Goal: Task Accomplishment & Management: Manage account settings

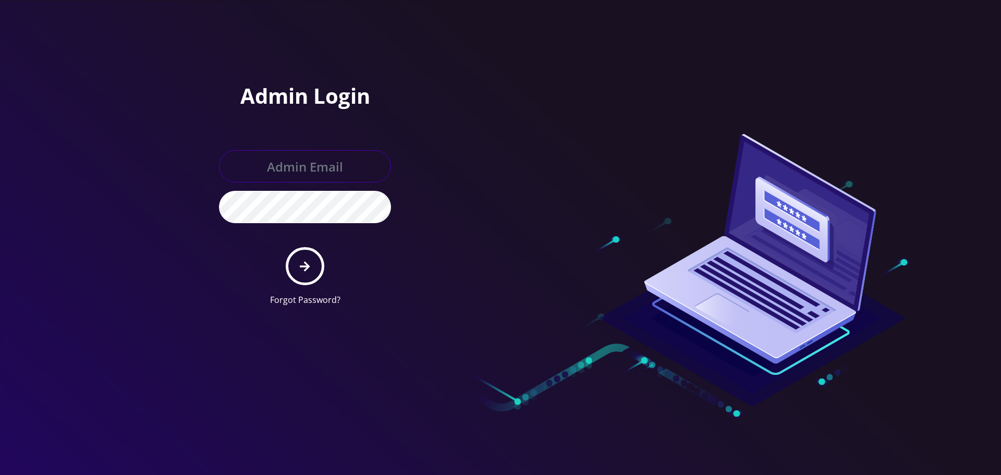
type input "[EMAIL_ADDRESS][DOMAIN_NAME]"
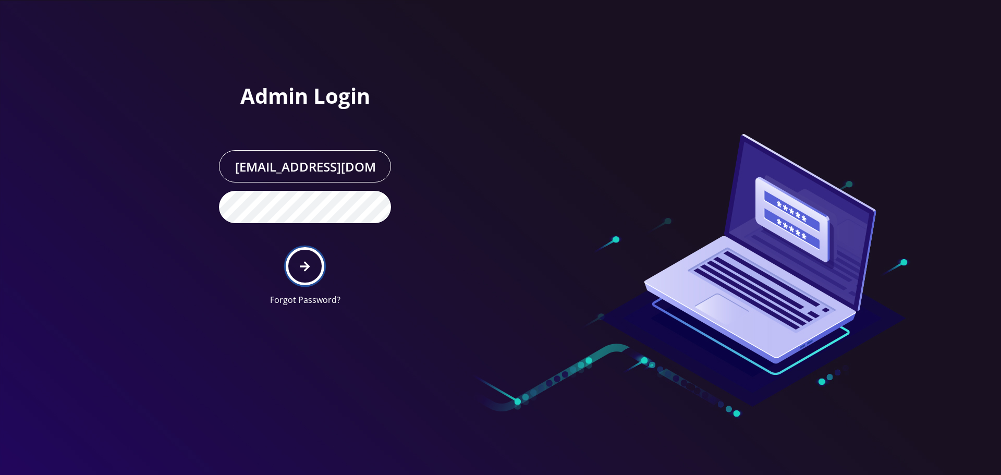
click at [312, 261] on button "submit" at bounding box center [305, 266] width 38 height 38
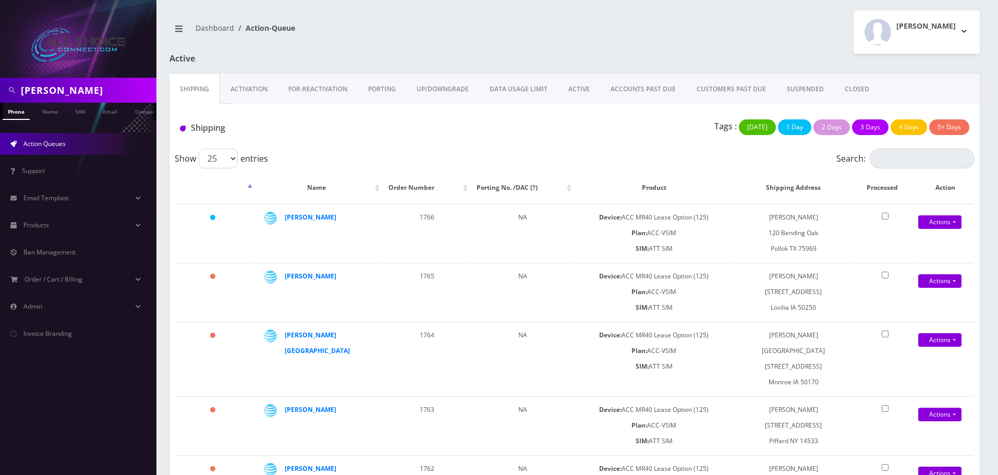
click at [89, 91] on input "Derrek Ferguson" at bounding box center [87, 90] width 133 height 20
type input "rudi"
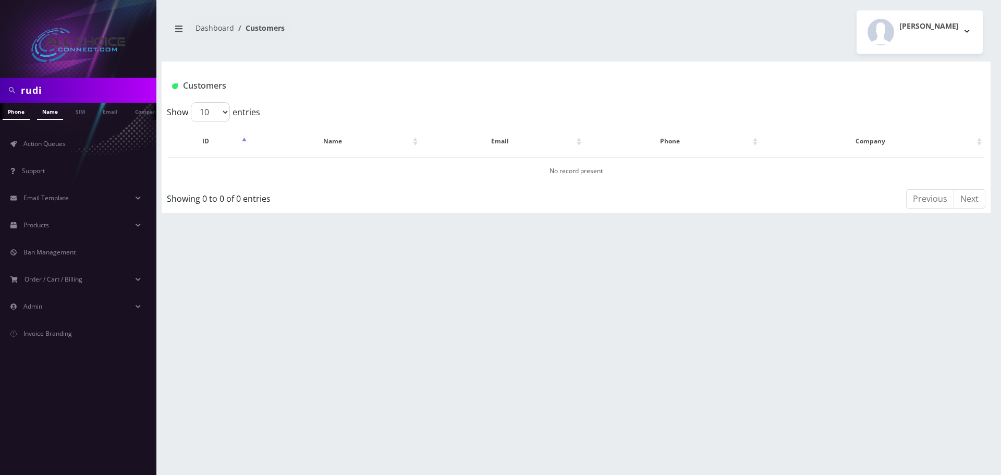
click at [45, 108] on link "Name" at bounding box center [50, 111] width 26 height 17
click at [321, 169] on link "[PERSON_NAME]" at bounding box center [325, 170] width 49 height 9
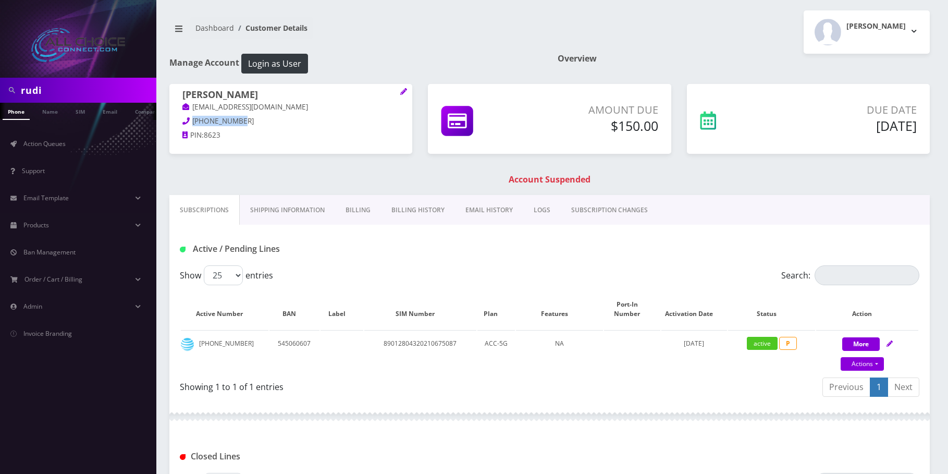
drag, startPoint x: 244, startPoint y: 121, endPoint x: 193, endPoint y: 119, distance: 50.1
click at [193, 119] on p "870-468-8621" at bounding box center [291, 121] width 217 height 11
copy span "870-468-8621"
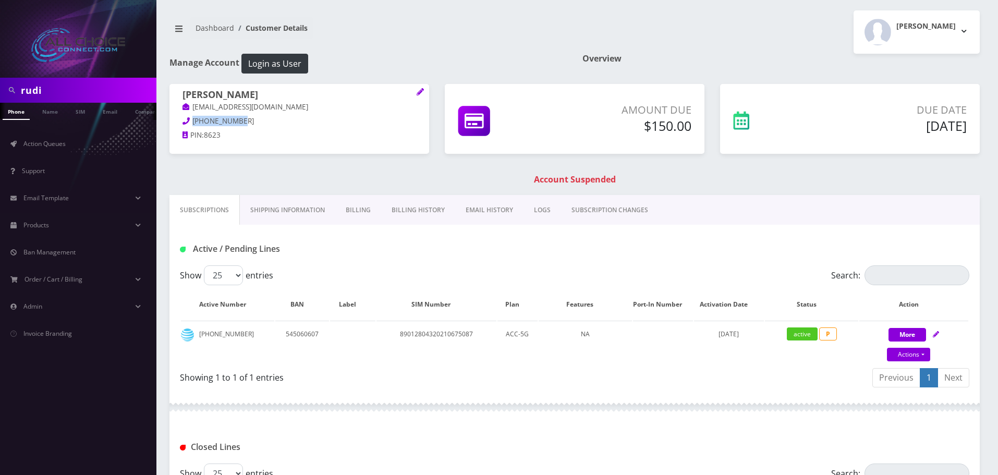
click at [351, 208] on link "Billing" at bounding box center [358, 210] width 46 height 30
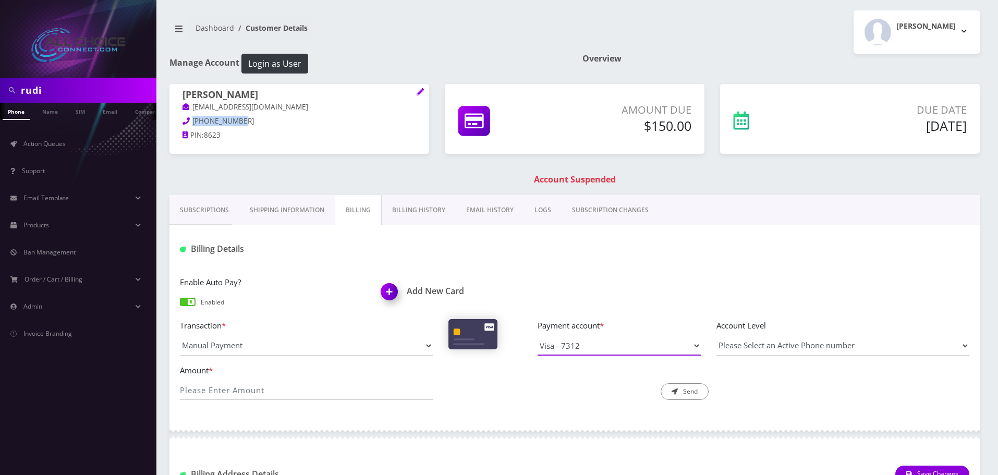
click at [607, 352] on select "Visa - 6063 Visa - 7312 Visa - 0479" at bounding box center [619, 346] width 163 height 20
click at [592, 286] on div "Enable Auto Pay? Enabled Add New Card" at bounding box center [574, 297] width 805 height 43
click at [396, 292] on img at bounding box center [391, 295] width 31 height 31
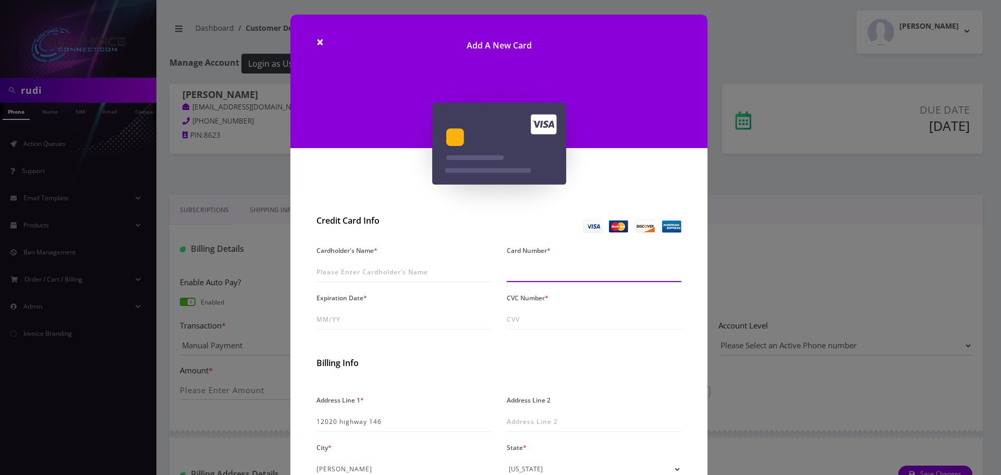
click at [517, 273] on input "Card Number *" at bounding box center [594, 272] width 175 height 20
type input "4919 3000 0529 0487"
click at [325, 318] on input "Expiration Date *" at bounding box center [404, 320] width 175 height 20
type input "08/28"
click at [516, 312] on input "CVC Number *" at bounding box center [594, 320] width 175 height 20
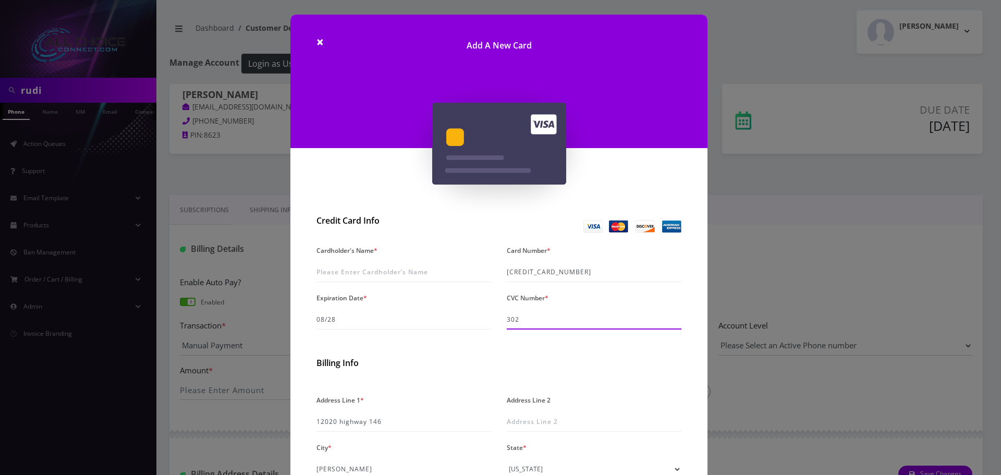
type input "302"
click at [423, 268] on input "Cardholder's Name *" at bounding box center [404, 272] width 175 height 20
type input "Rudi Seyffert"
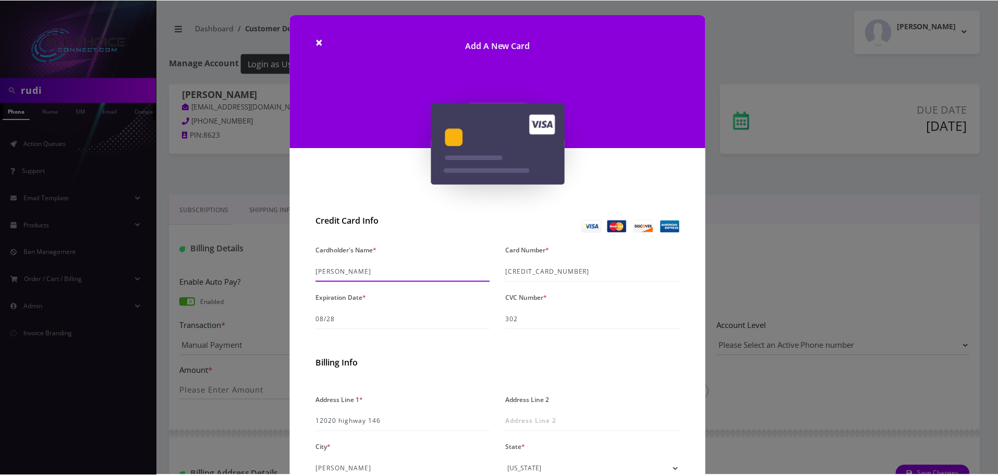
scroll to position [148, 0]
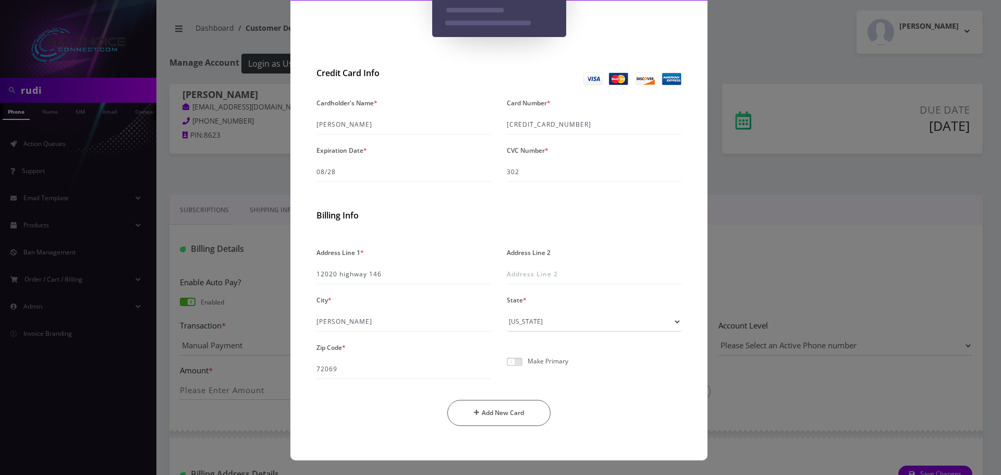
click at [514, 359] on span at bounding box center [515, 362] width 16 height 8
click at [507, 368] on input "checkbox" at bounding box center [507, 368] width 0 height 0
click at [515, 408] on button "Add New Card" at bounding box center [499, 413] width 104 height 26
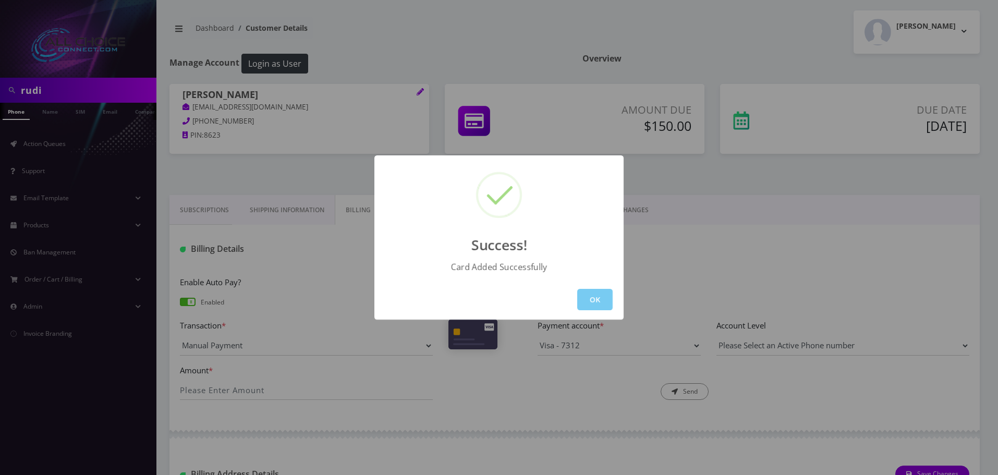
click at [590, 294] on button "OK" at bounding box center [594, 299] width 35 height 21
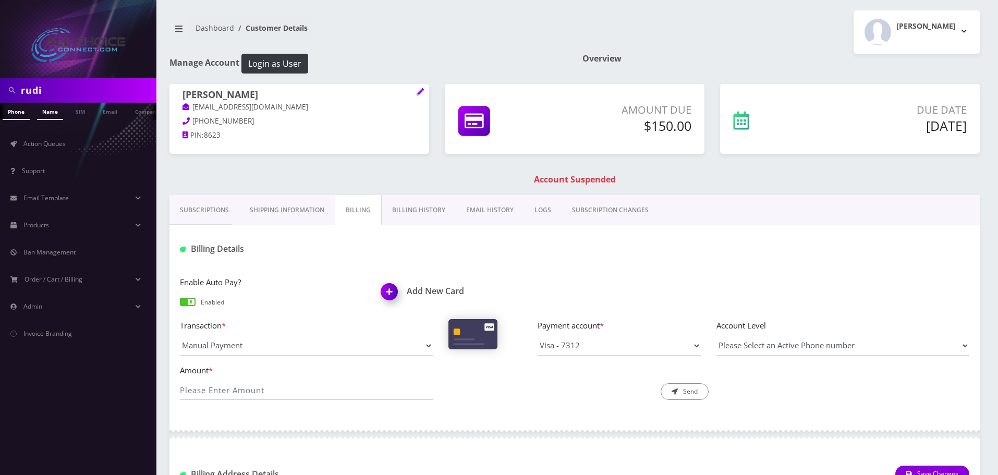
click at [44, 116] on link "Name" at bounding box center [50, 111] width 26 height 17
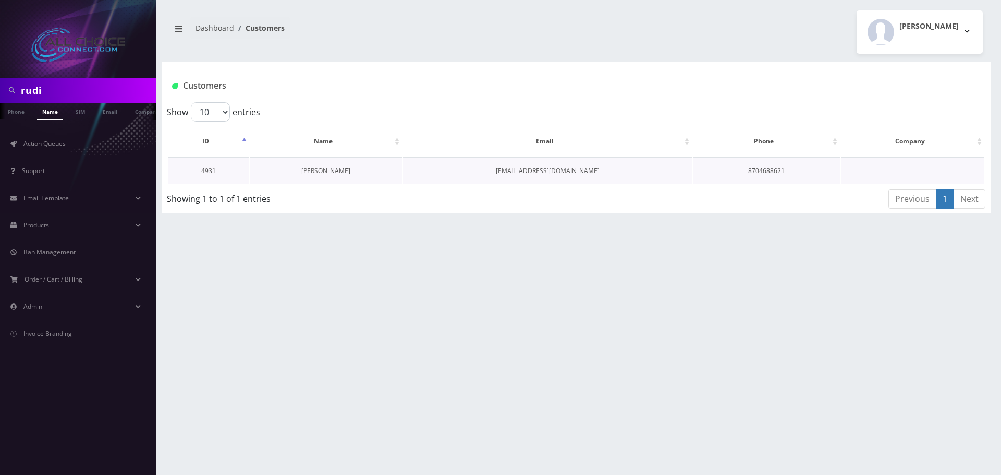
click at [332, 170] on link "[PERSON_NAME]" at bounding box center [325, 170] width 49 height 9
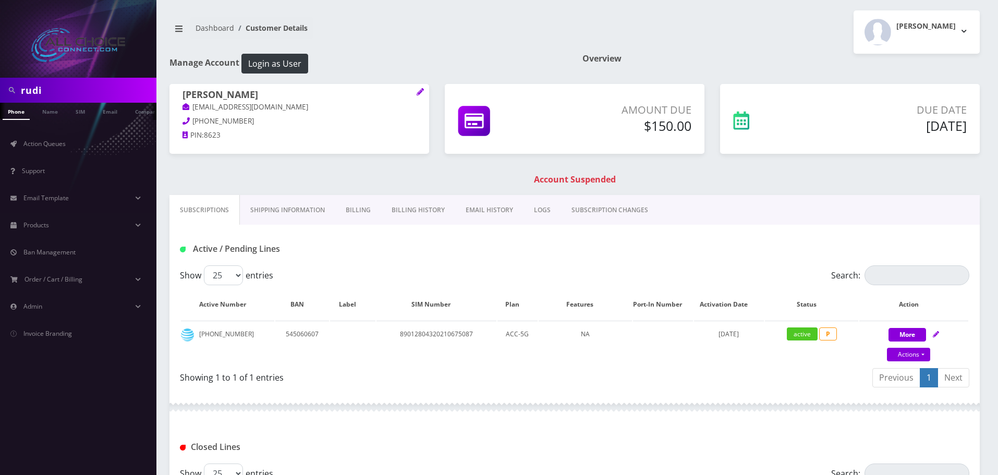
click at [353, 211] on link "Billing" at bounding box center [358, 210] width 46 height 30
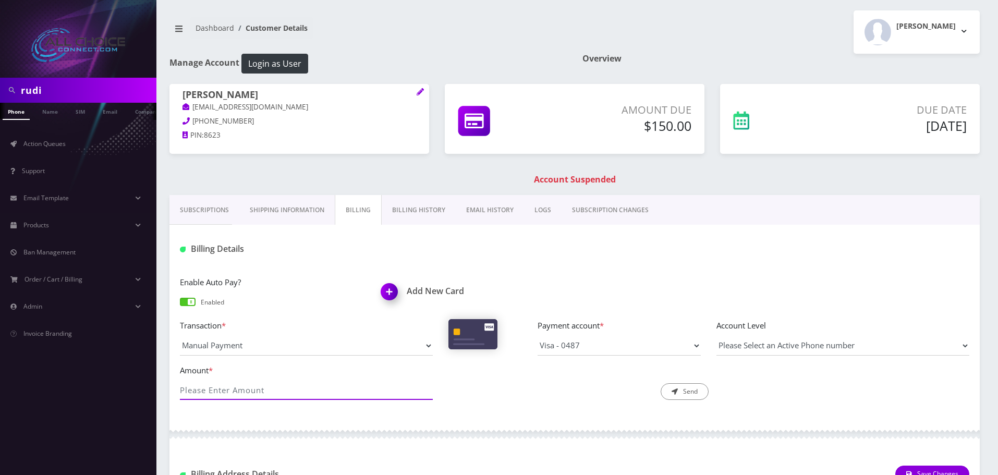
click at [251, 390] on input "Amount *" at bounding box center [306, 390] width 253 height 20
type input "150"
click at [696, 395] on button "Send" at bounding box center [685, 391] width 48 height 17
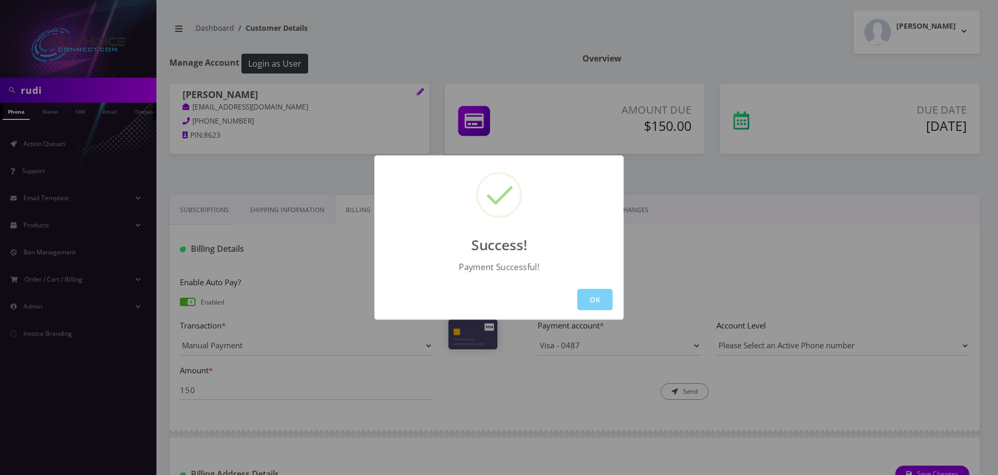
drag, startPoint x: 608, startPoint y: 297, endPoint x: 607, endPoint y: 304, distance: 6.8
click at [607, 297] on button "OK" at bounding box center [594, 299] width 35 height 21
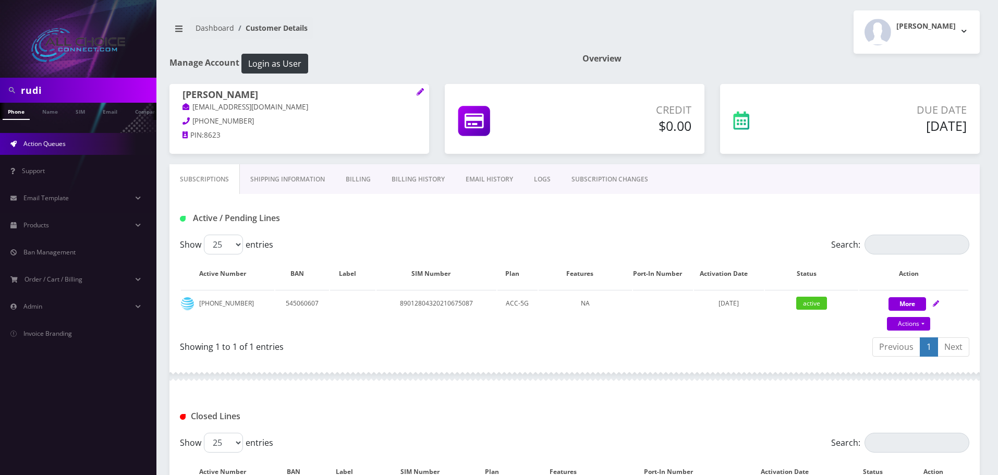
click at [52, 145] on span "Action Queues" at bounding box center [44, 143] width 42 height 9
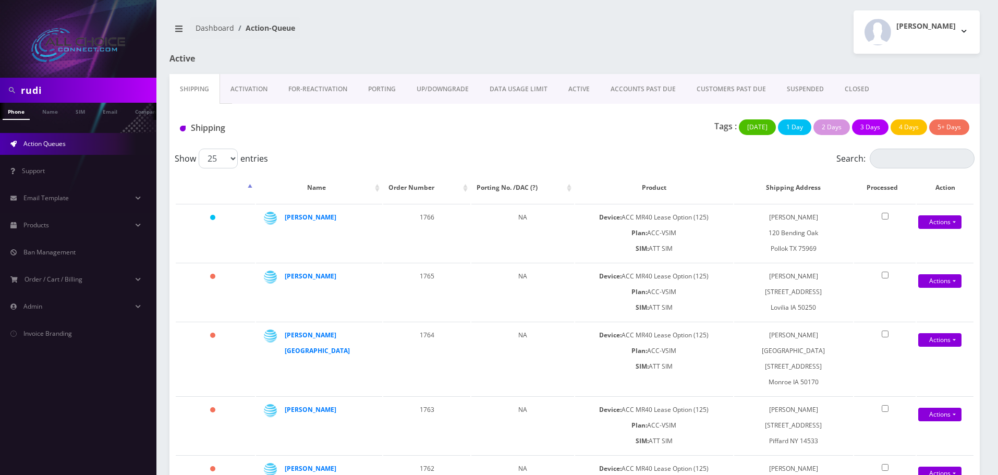
click at [649, 88] on link "ACCOUNTS PAST DUE" at bounding box center [643, 89] width 86 height 30
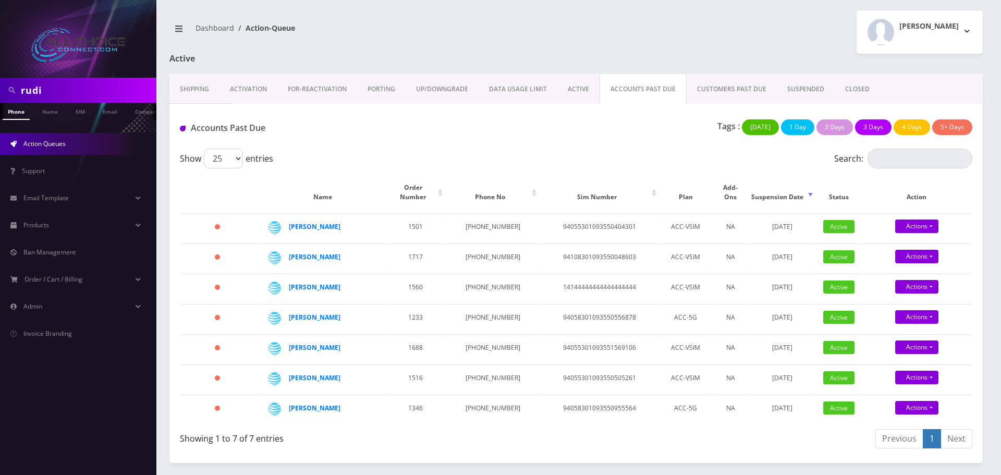
click at [708, 89] on link "CUSTOMERS PAST DUE" at bounding box center [732, 89] width 90 height 30
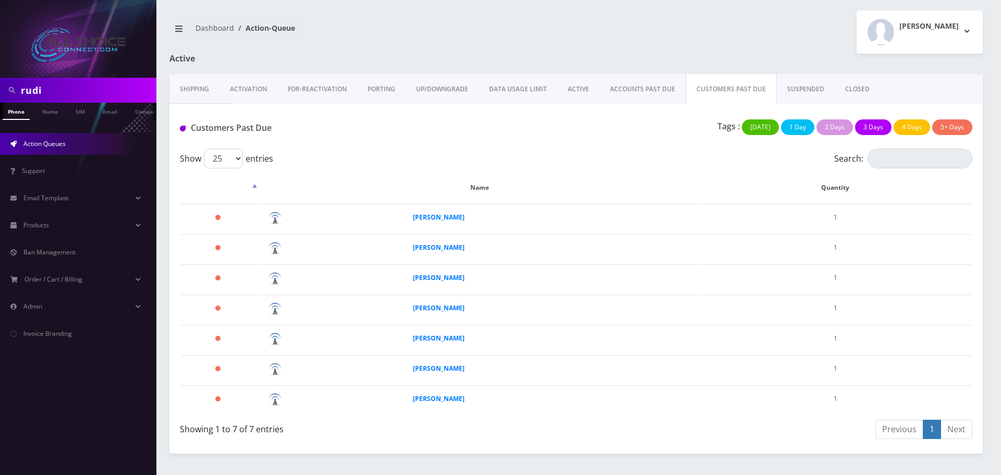
click at [640, 88] on link "ACCOUNTS PAST DUE" at bounding box center [643, 89] width 86 height 30
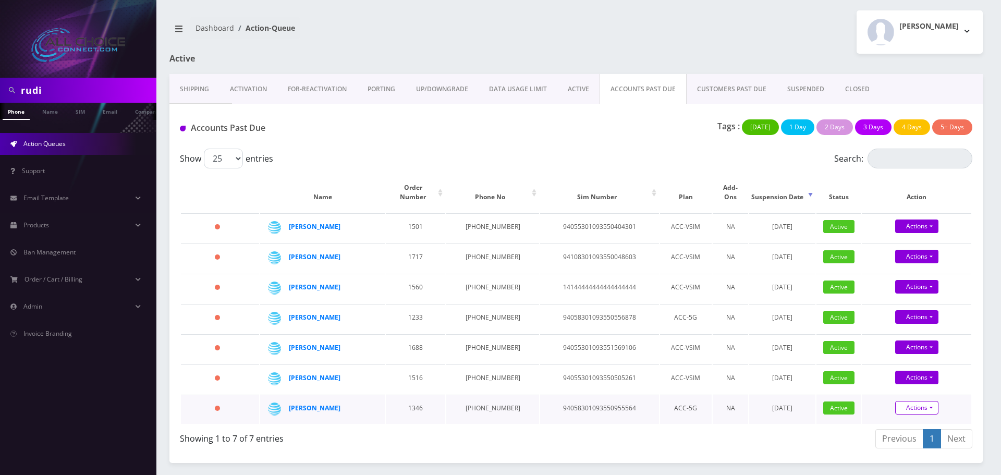
click at [906, 401] on link "Actions" at bounding box center [916, 408] width 43 height 14
click at [896, 366] on link "Suspend" at bounding box center [926, 374] width 110 height 16
type input "[DATE]"
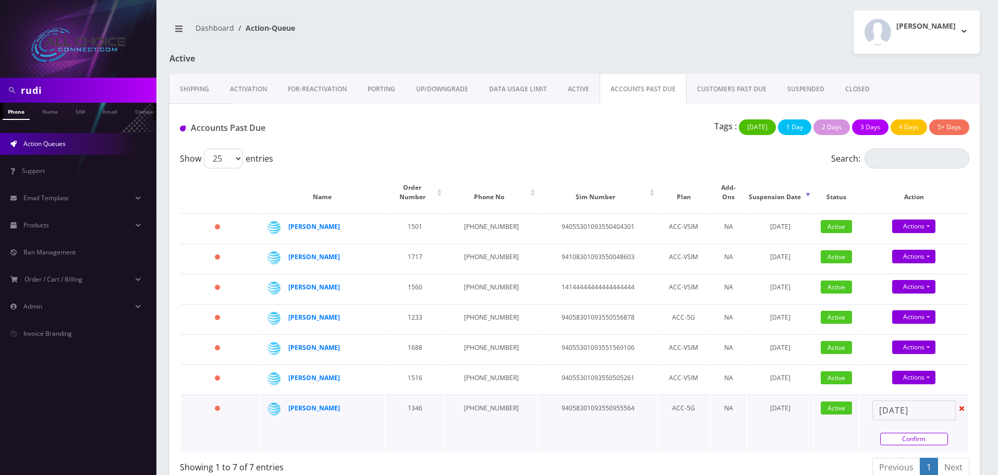
click at [915, 433] on link "Confirm" at bounding box center [914, 439] width 68 height 13
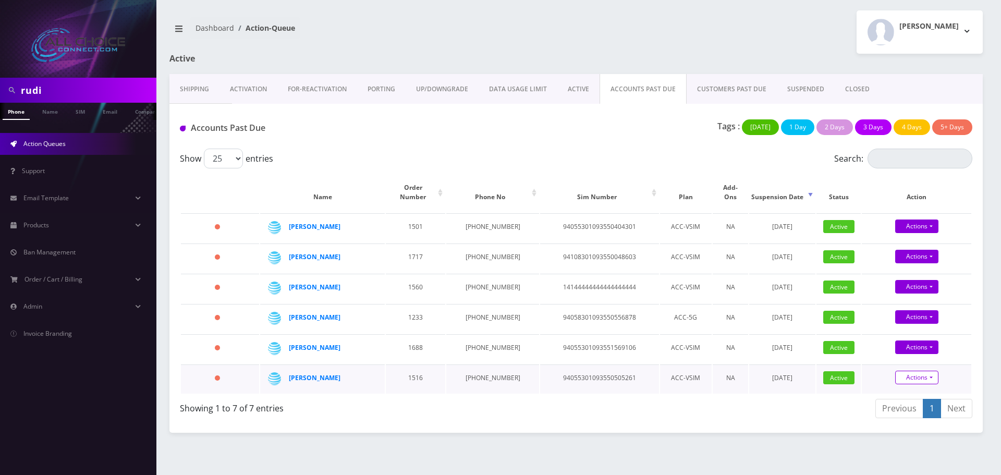
click at [913, 371] on link "Actions" at bounding box center [916, 378] width 43 height 14
click at [901, 335] on link "Suspend" at bounding box center [926, 343] width 110 height 16
type input "[DATE]"
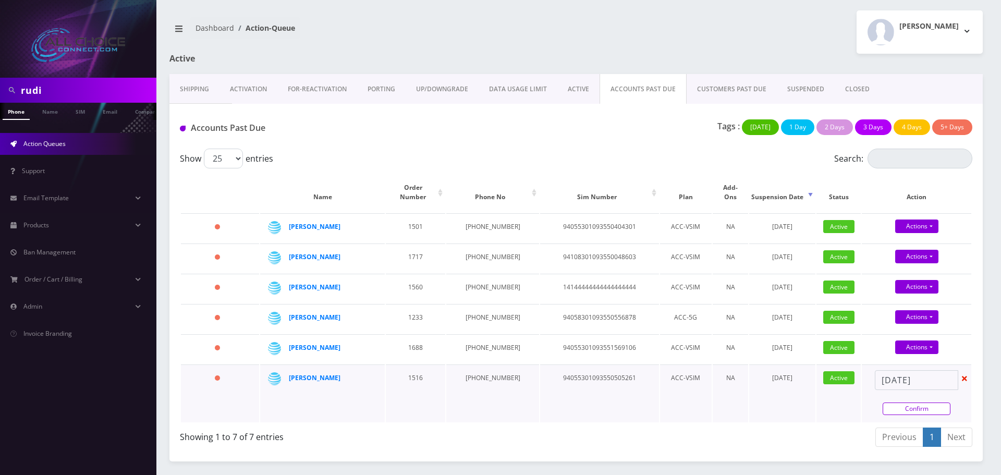
click at [929, 403] on link "Confirm" at bounding box center [917, 409] width 68 height 13
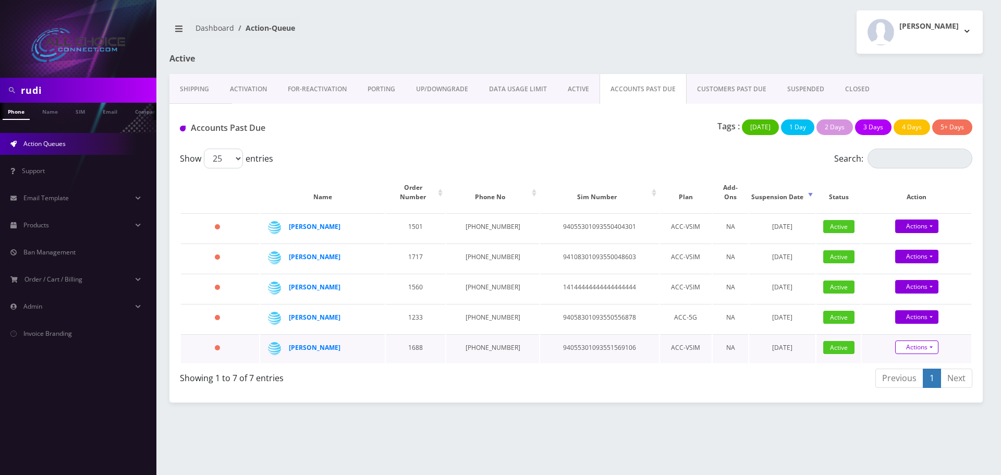
click at [916, 340] on link "Actions" at bounding box center [916, 347] width 43 height 14
click at [887, 309] on link "Suspend" at bounding box center [926, 313] width 110 height 16
type input "[DATE]"
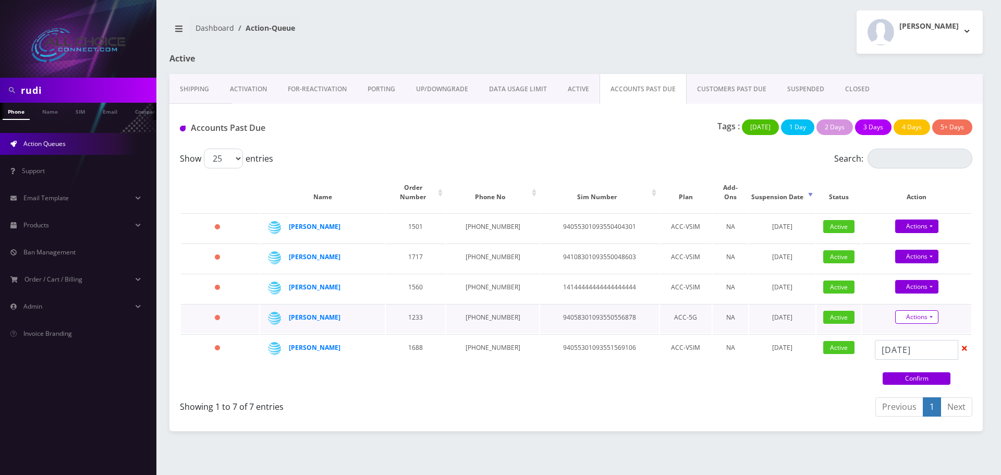
drag, startPoint x: 928, startPoint y: 368, endPoint x: 908, endPoint y: 314, distance: 56.6
click at [928, 372] on link "Confirm" at bounding box center [917, 378] width 68 height 13
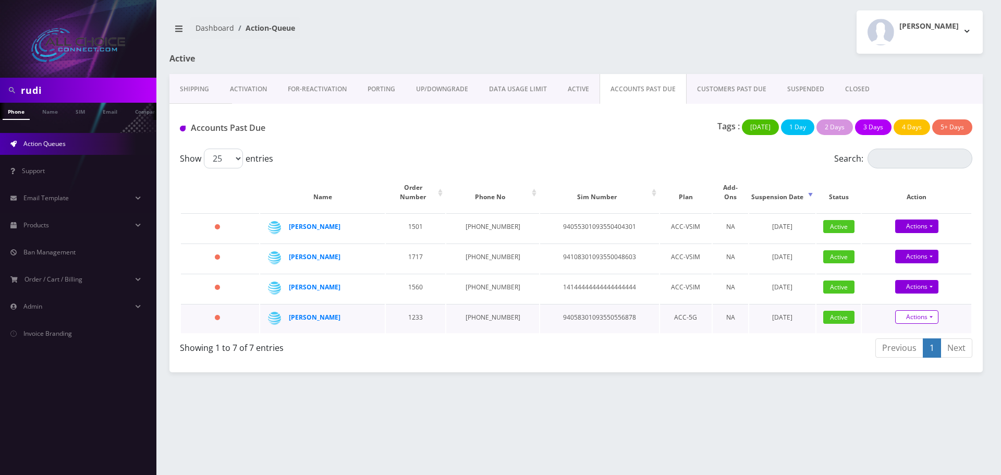
click at [915, 310] on link "Actions" at bounding box center [916, 317] width 43 height 14
click at [889, 275] on link "Suspend" at bounding box center [926, 283] width 110 height 16
type input "[DATE]"
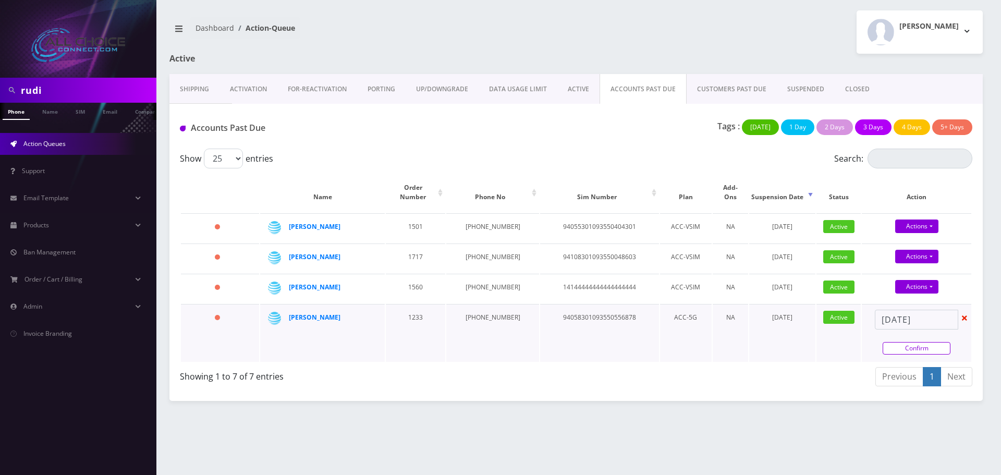
click at [923, 342] on link "Confirm" at bounding box center [917, 348] width 68 height 13
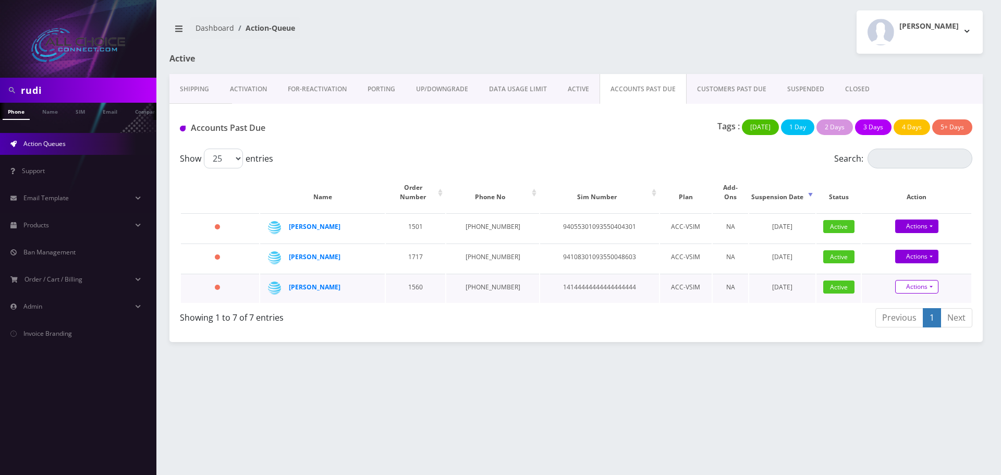
click at [907, 280] on link "Actions" at bounding box center [916, 287] width 43 height 14
click at [886, 245] on link "Suspend" at bounding box center [926, 253] width 110 height 16
type input "[DATE]"
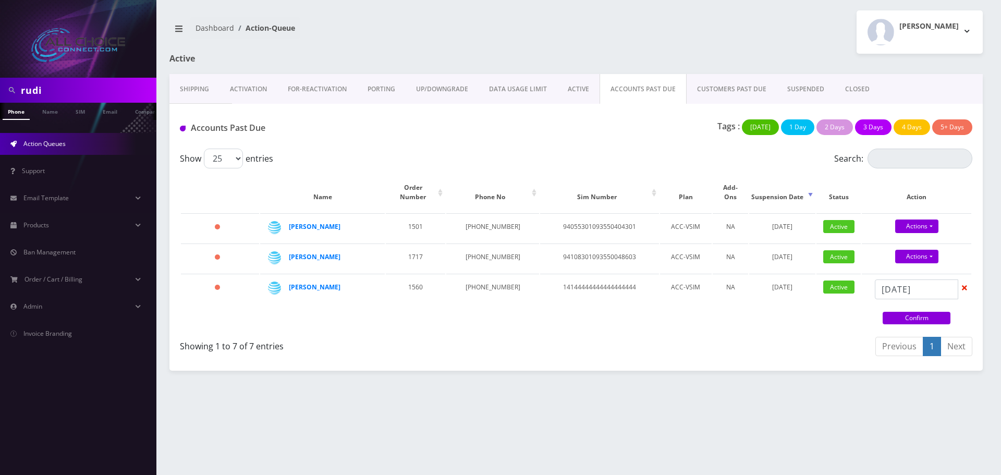
click at [927, 312] on link "Confirm" at bounding box center [917, 318] width 68 height 13
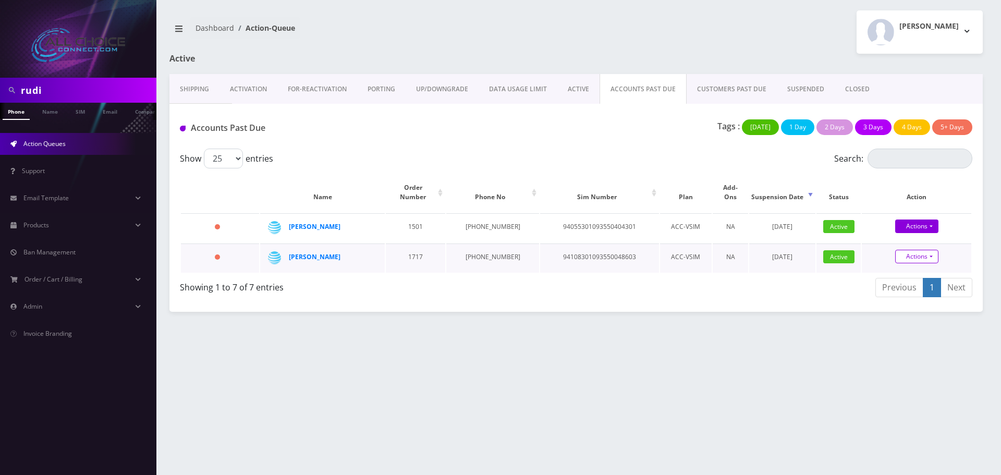
click at [911, 250] on link "Actions" at bounding box center [916, 257] width 43 height 14
click at [892, 214] on link "Suspend" at bounding box center [926, 222] width 110 height 16
type input "[DATE]"
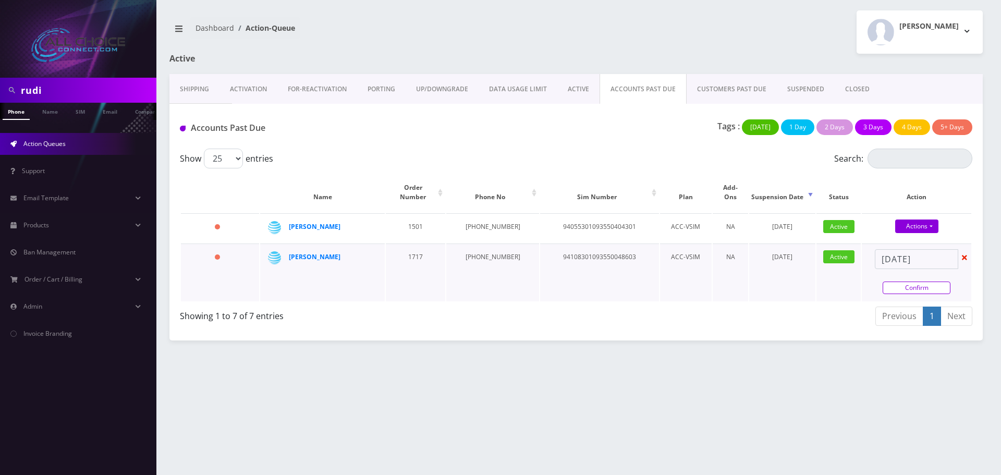
click at [928, 282] on link "Confirm" at bounding box center [917, 288] width 68 height 13
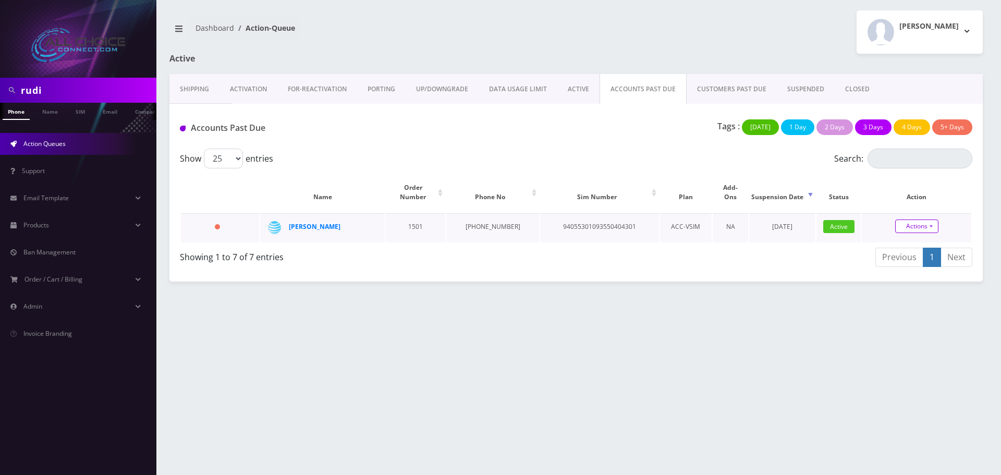
click at [915, 220] on link "Actions" at bounding box center [916, 227] width 43 height 14
click at [901, 184] on link "Suspend" at bounding box center [926, 192] width 110 height 16
type input "[DATE]"
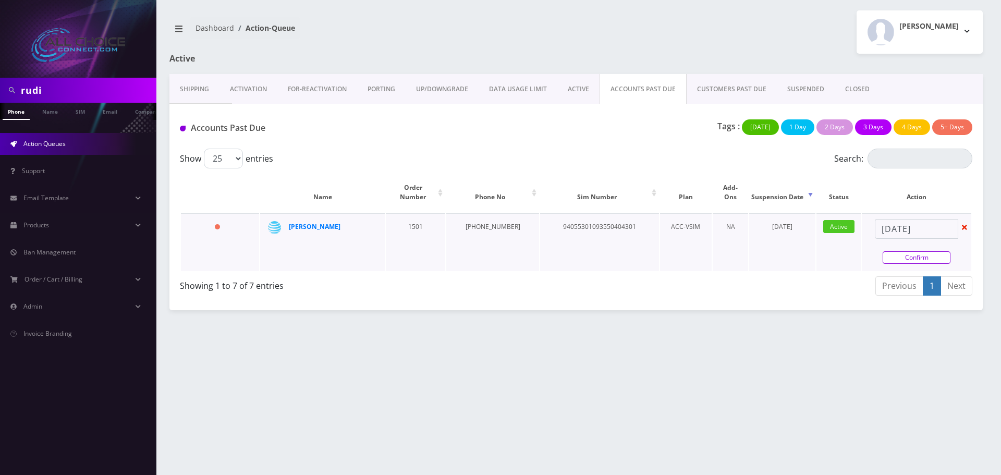
click at [926, 251] on link "Confirm" at bounding box center [917, 257] width 68 height 13
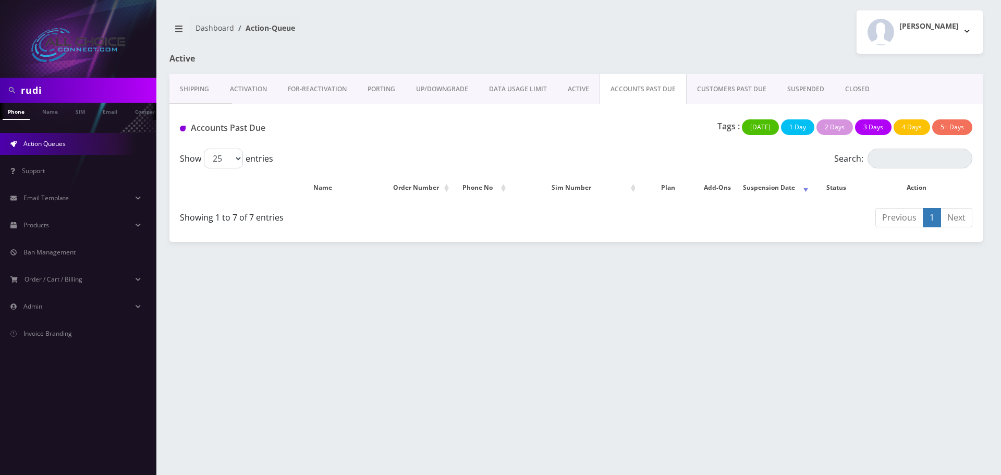
click at [813, 93] on link "SUSPENDED" at bounding box center [806, 89] width 58 height 30
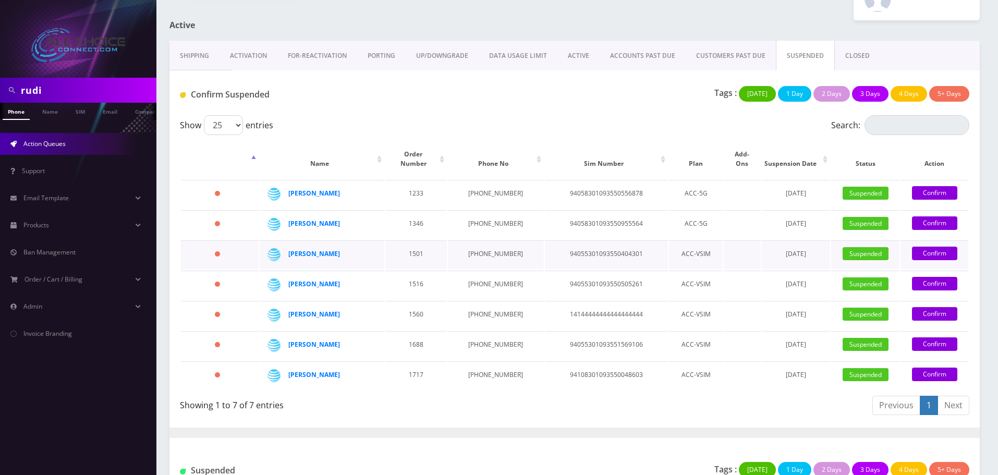
scroll to position [52, 0]
